Goal: Task Accomplishment & Management: Use online tool/utility

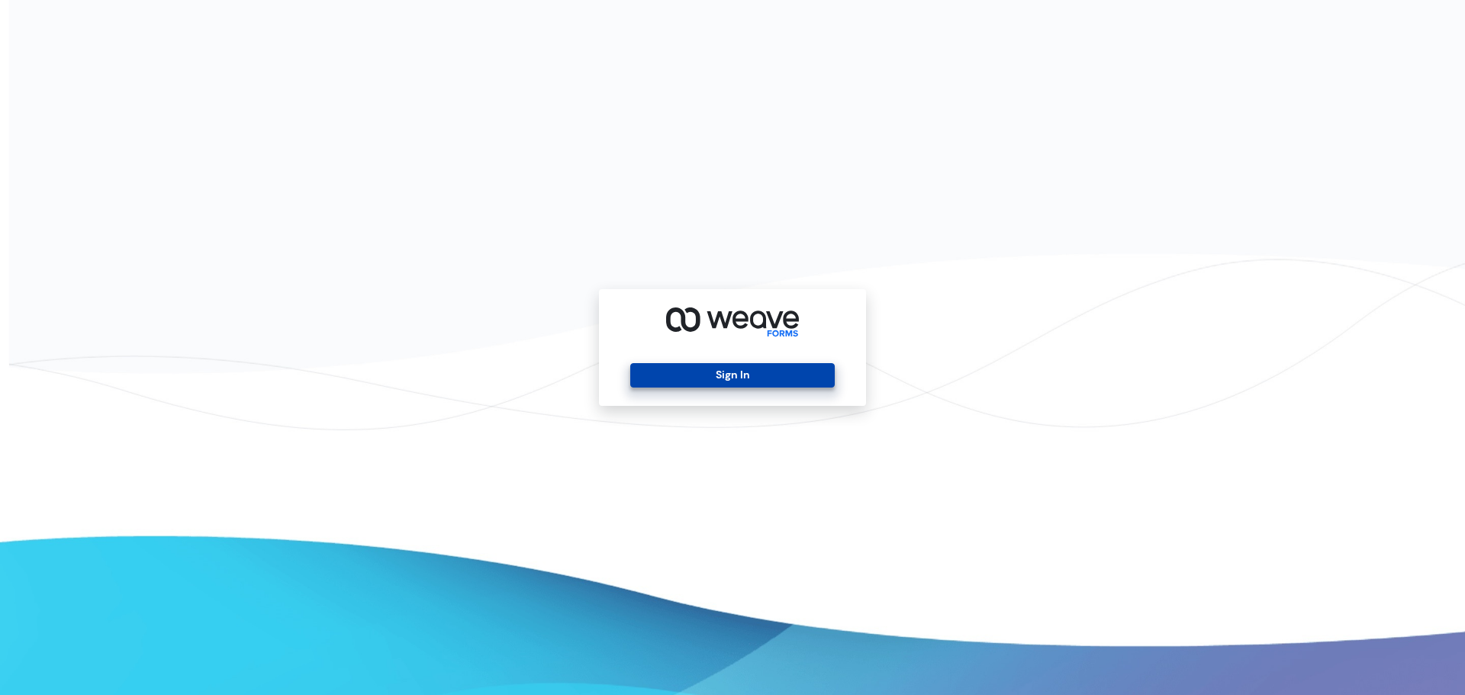
click at [780, 369] on button "Sign In" at bounding box center [732, 375] width 204 height 24
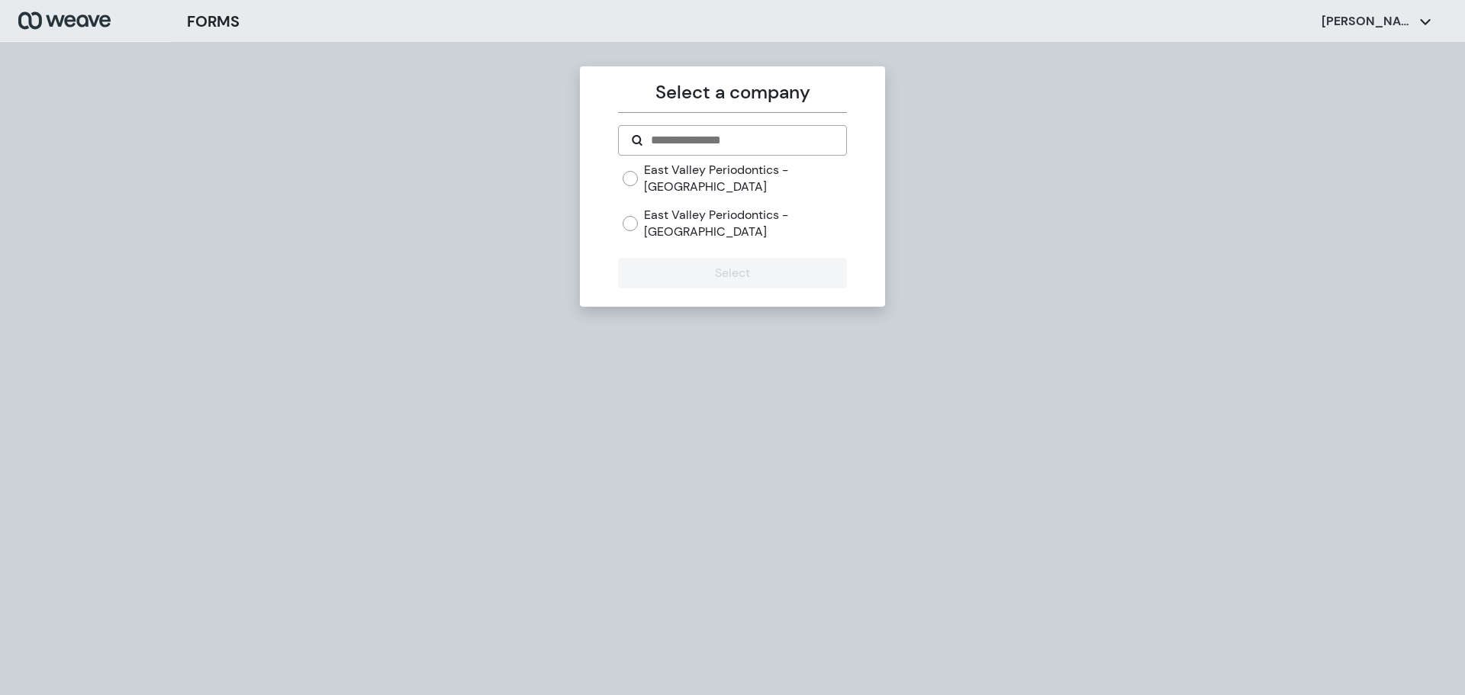
click at [691, 220] on label "East Valley Periodontics - [GEOGRAPHIC_DATA]" at bounding box center [745, 223] width 202 height 33
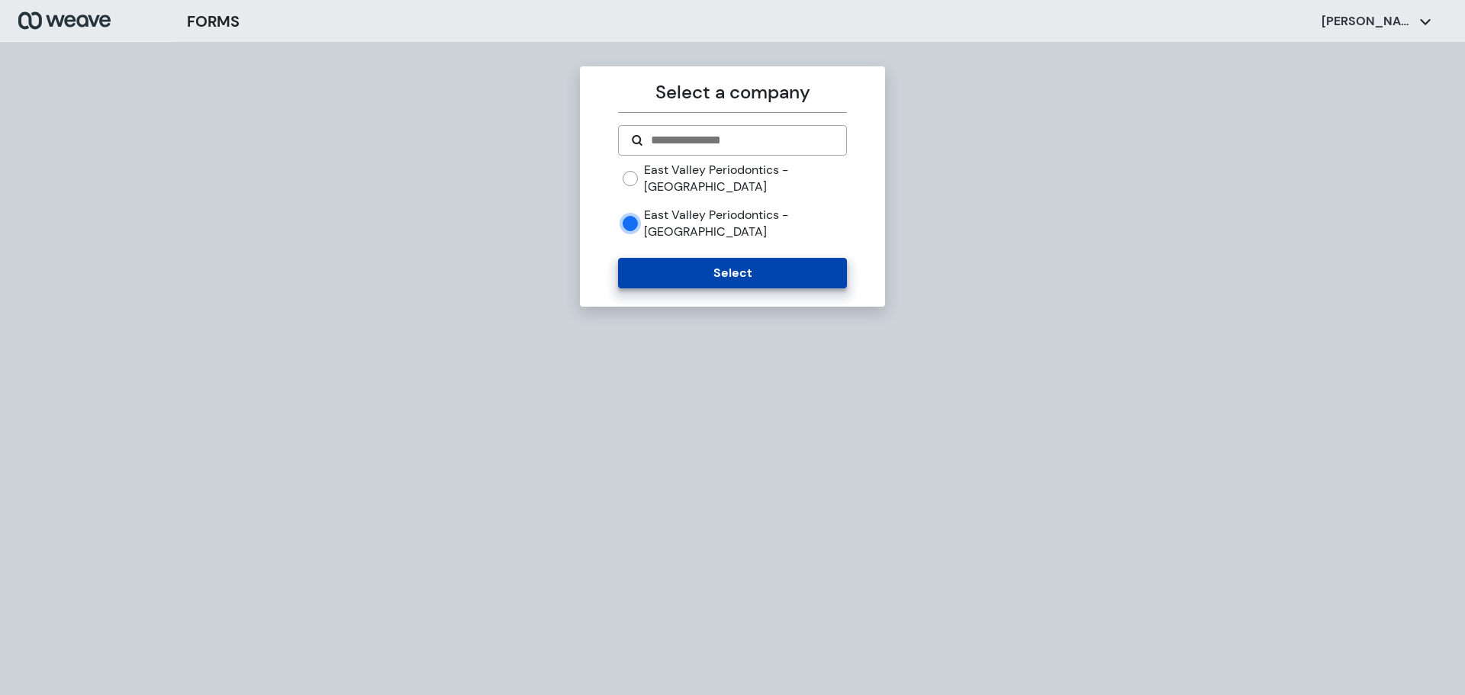
click at [691, 258] on button "Select" at bounding box center [732, 273] width 228 height 31
